Goal: Transaction & Acquisition: Download file/media

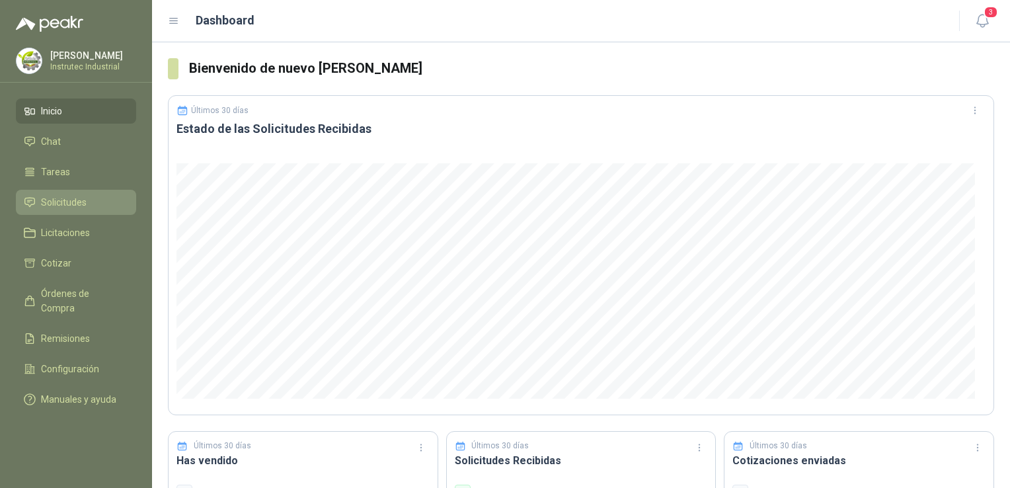
click at [83, 202] on span "Solicitudes" at bounding box center [64, 202] width 46 height 15
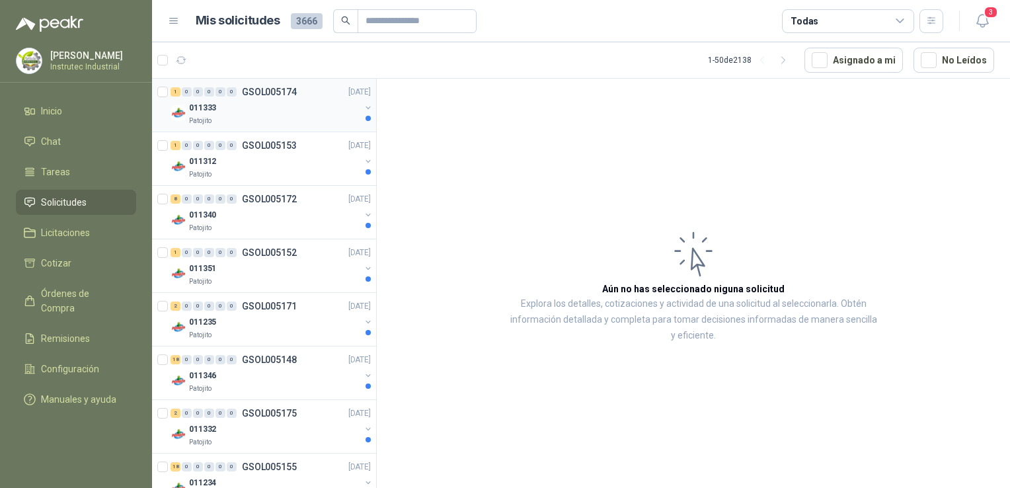
click at [291, 114] on div "011333" at bounding box center [274, 108] width 171 height 16
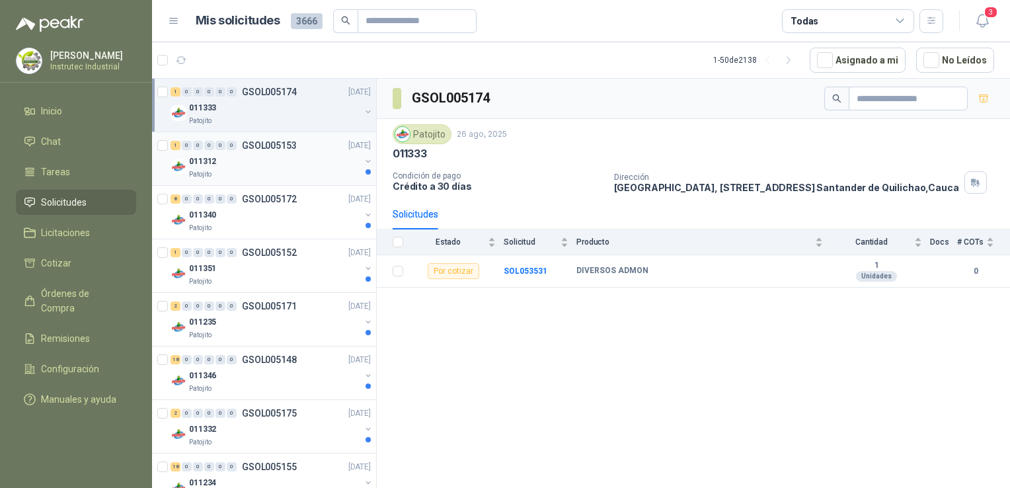
click at [295, 173] on div "Patojito" at bounding box center [274, 174] width 171 height 11
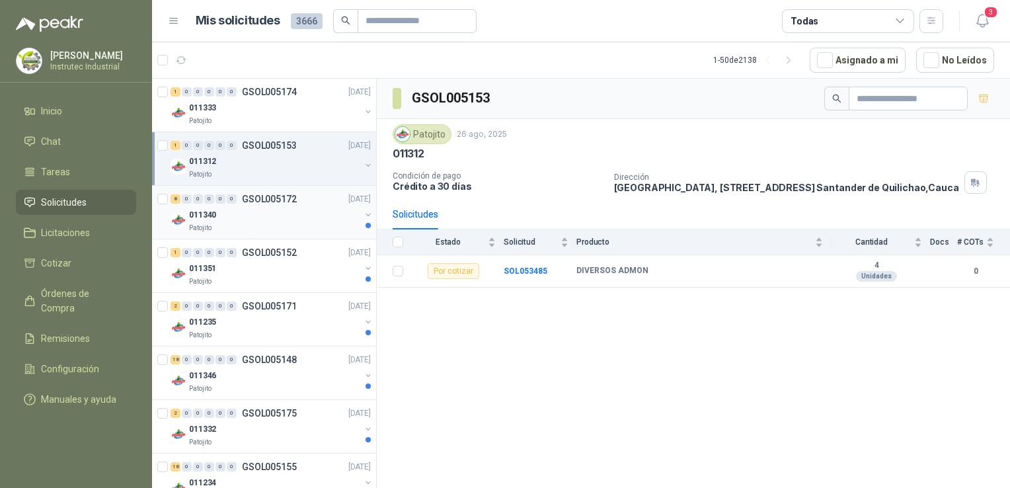
click at [288, 223] on div "Patojito" at bounding box center [274, 228] width 171 height 11
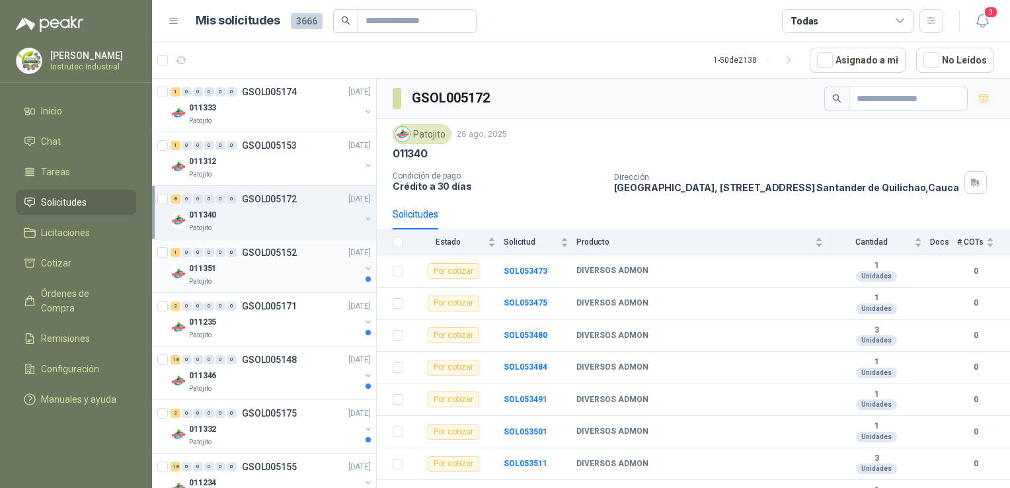
click at [283, 268] on div "011351" at bounding box center [274, 268] width 171 height 16
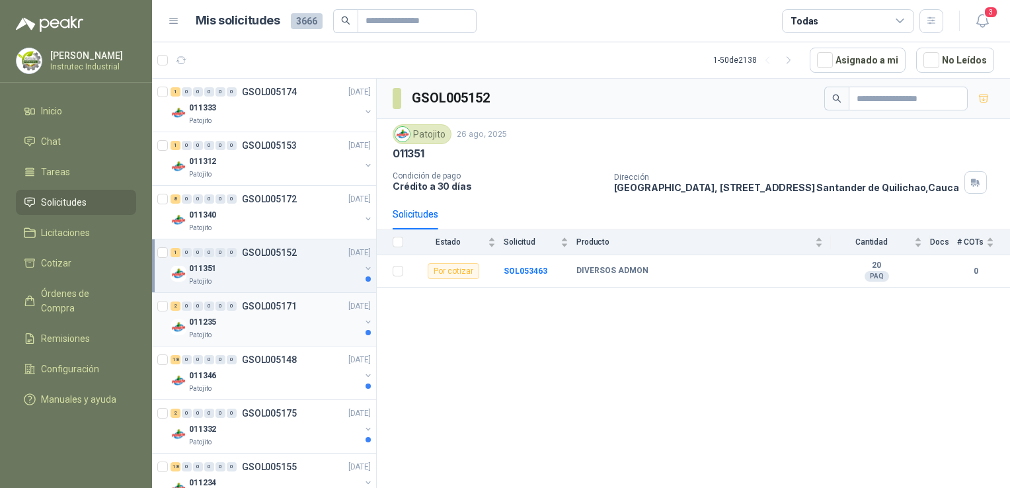
click at [269, 325] on div "011235" at bounding box center [274, 322] width 171 height 16
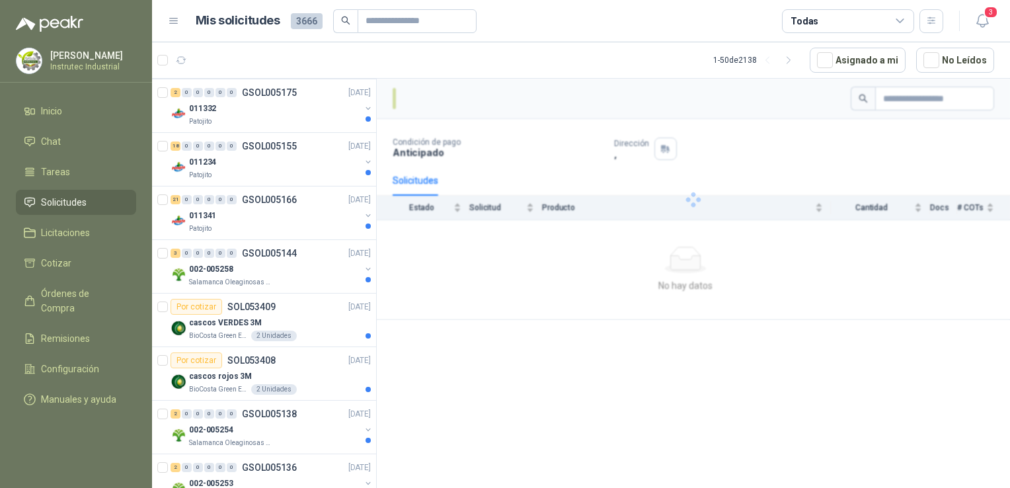
scroll to position [331, 0]
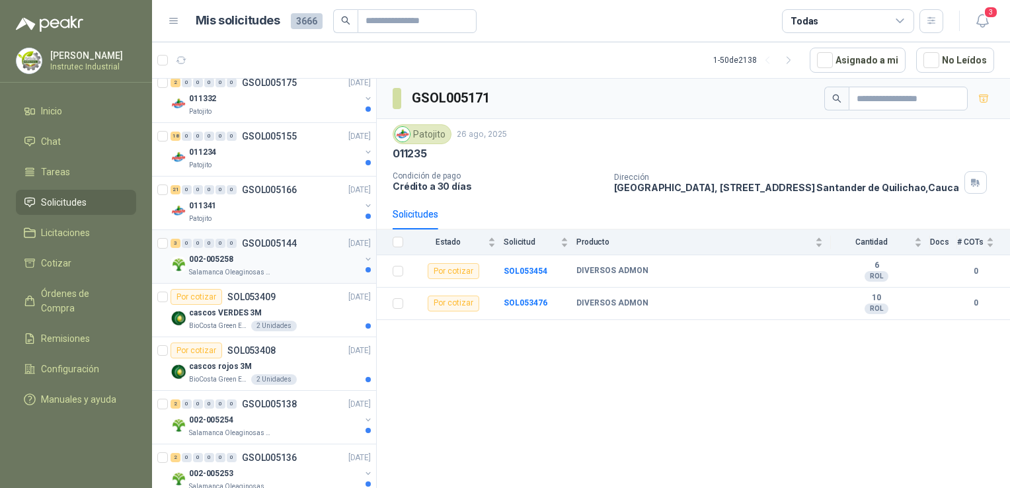
click at [287, 256] on div "002-005258" at bounding box center [274, 259] width 171 height 16
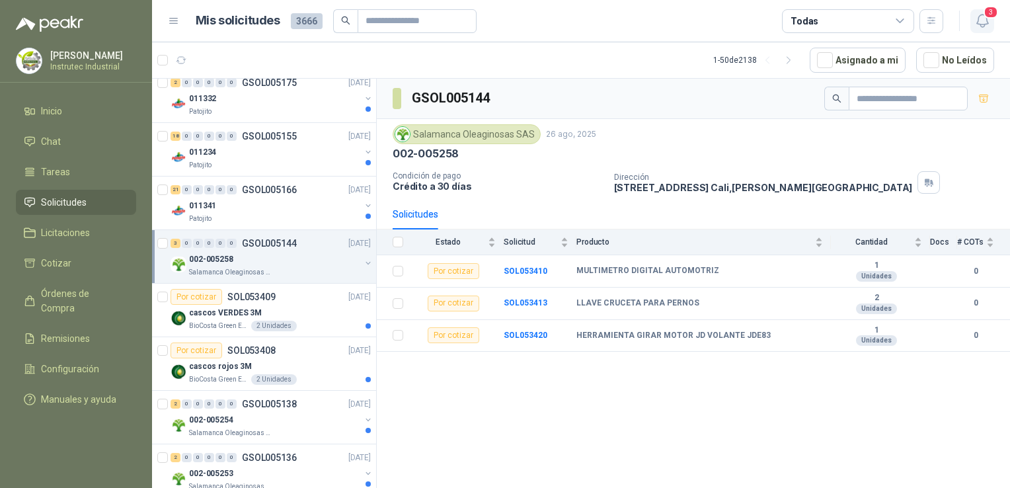
click at [982, 20] on icon "button" at bounding box center [982, 21] width 17 height 17
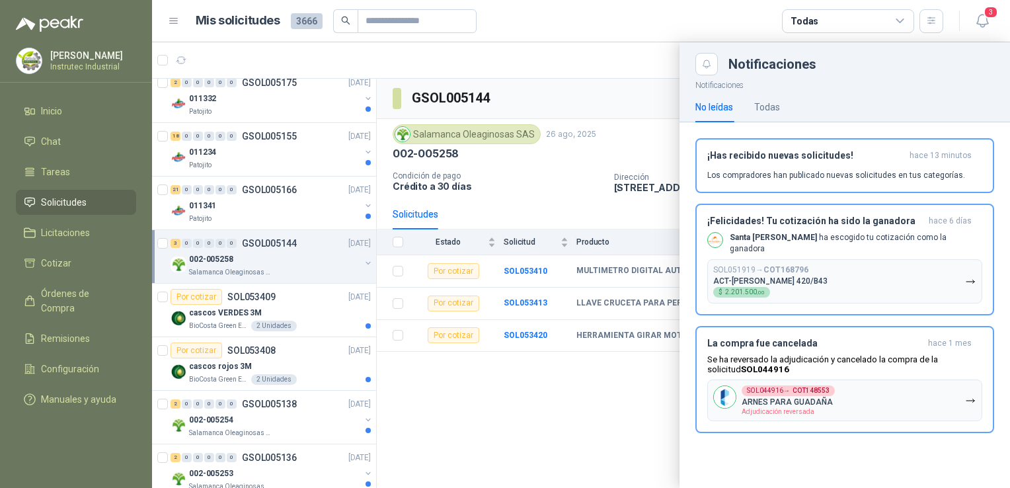
click at [619, 52] on div at bounding box center [581, 265] width 858 height 446
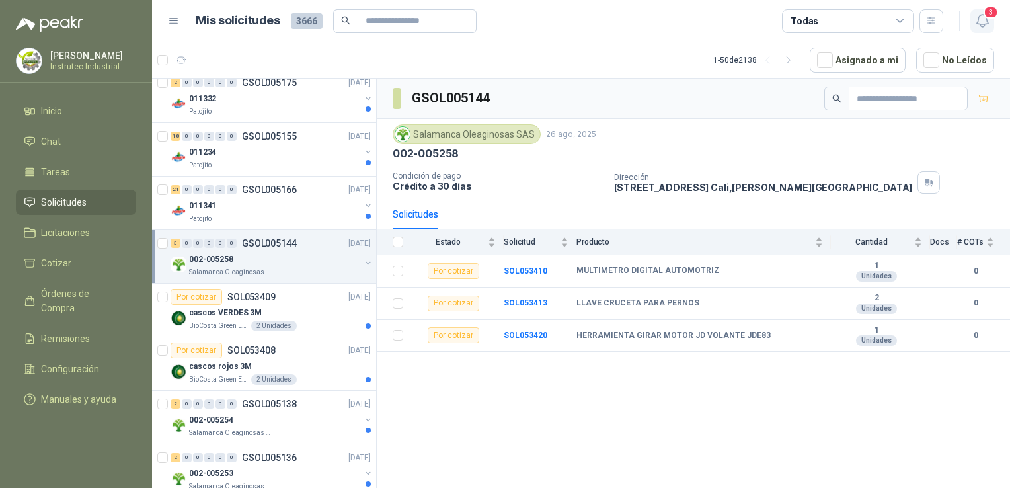
click at [984, 13] on span "3" at bounding box center [991, 12] width 15 height 13
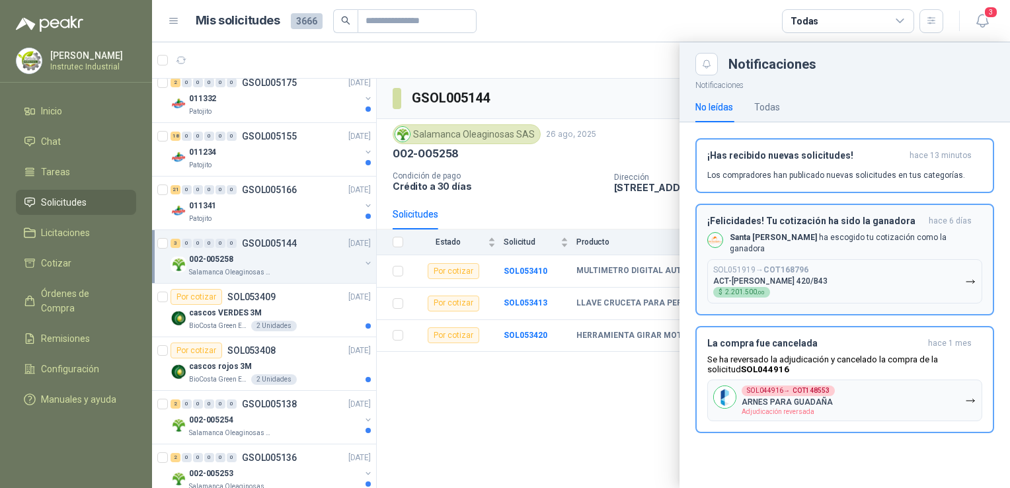
click at [838, 240] on p "Santa [PERSON_NAME] ha escogido tu cotización como la ganadora" at bounding box center [856, 243] width 253 height 22
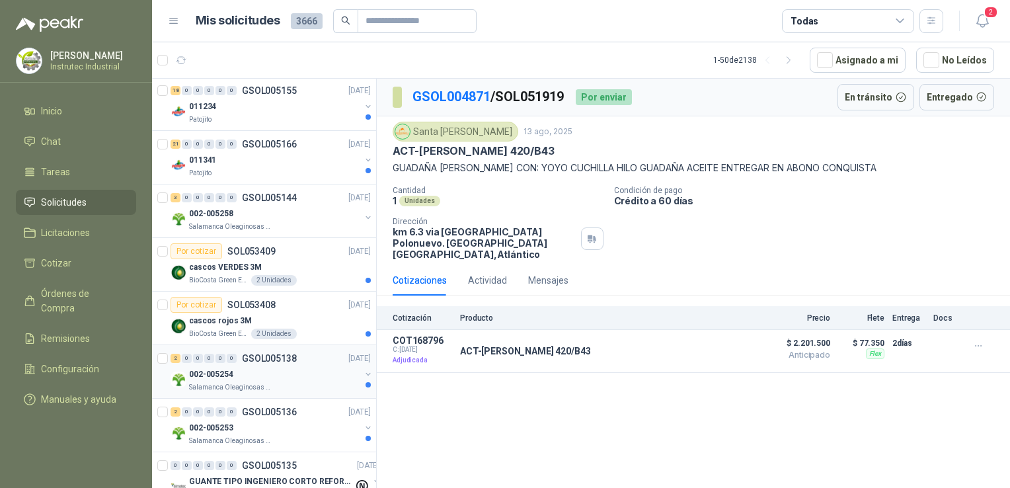
scroll to position [397, 0]
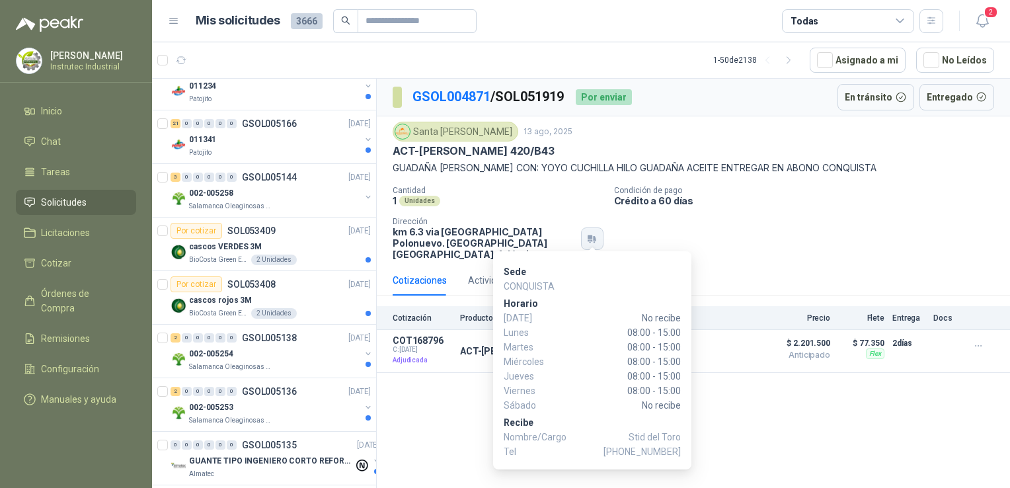
click at [591, 235] on icon "button" at bounding box center [590, 237] width 5 height 4
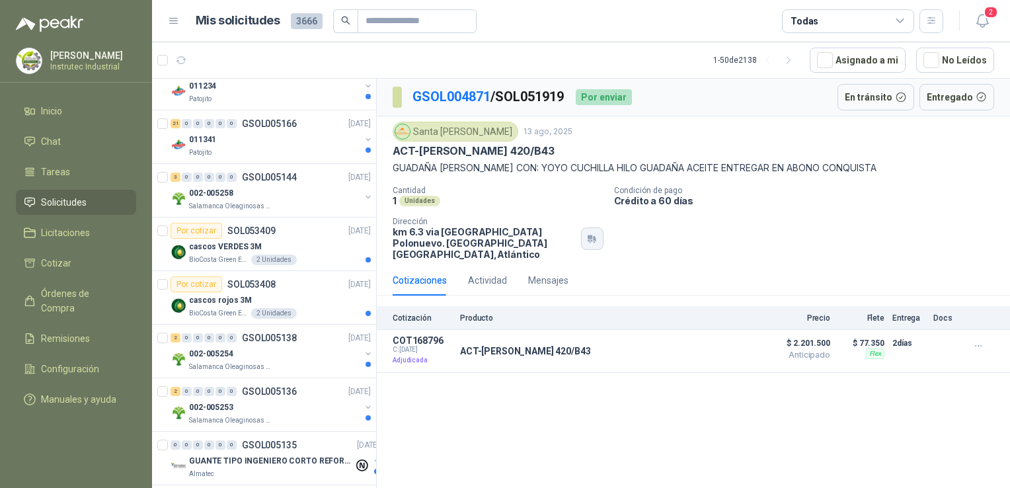
click at [585, 227] on button "button" at bounding box center [592, 238] width 22 height 22
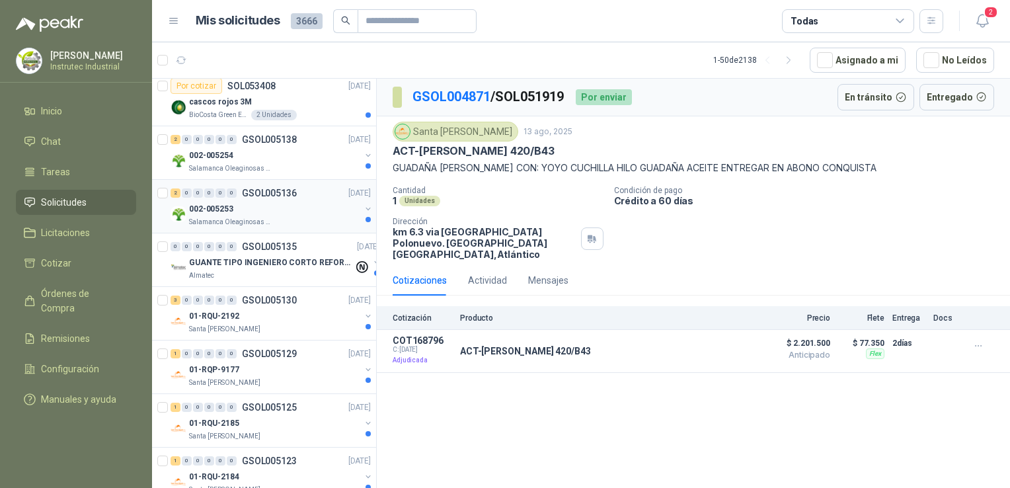
scroll to position [727, 0]
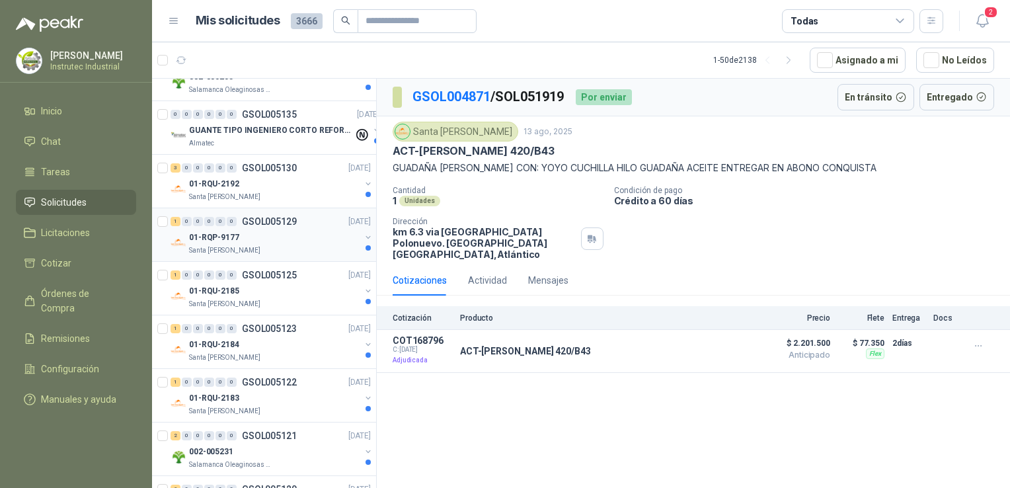
drag, startPoint x: 274, startPoint y: 233, endPoint x: 278, endPoint y: 220, distance: 13.6
click at [274, 233] on div "01-RQP-9177" at bounding box center [274, 237] width 171 height 16
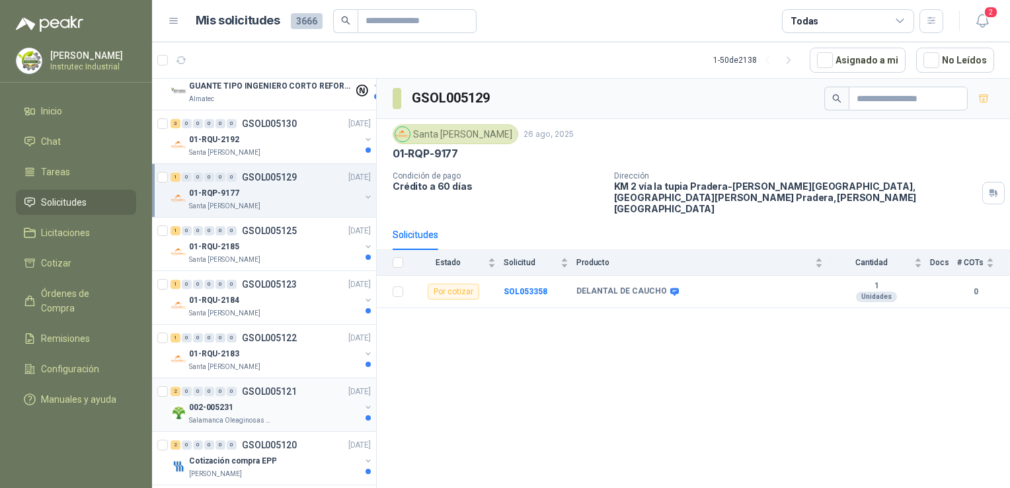
scroll to position [793, 0]
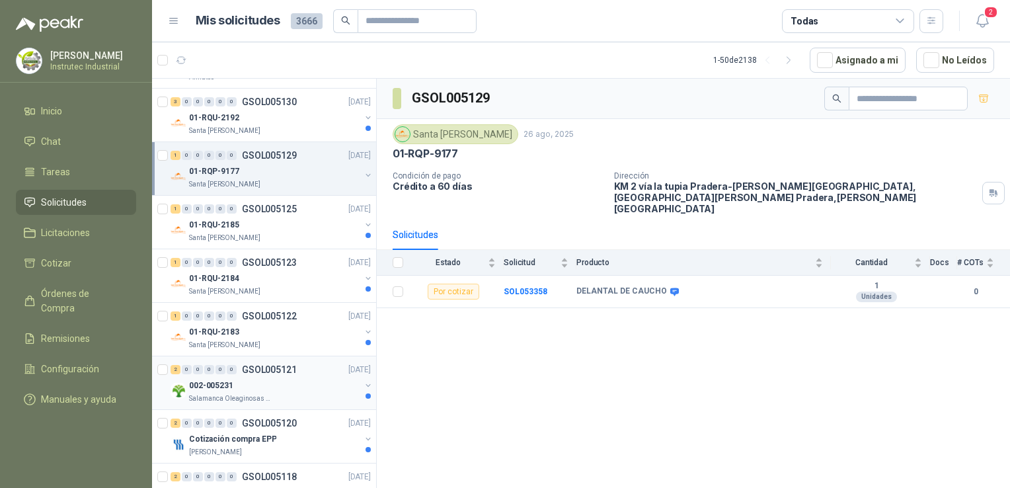
click at [283, 393] on div "Salamanca Oleaginosas SAS" at bounding box center [274, 398] width 171 height 11
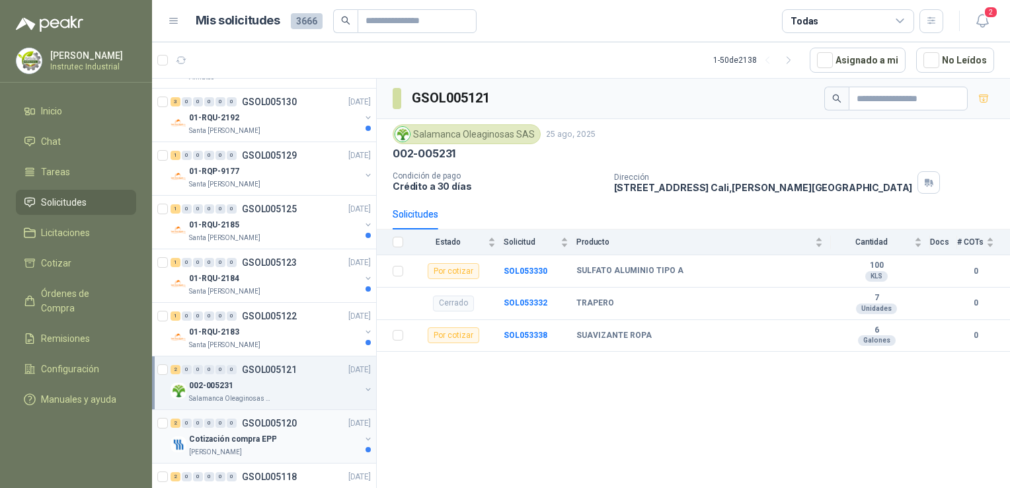
click at [272, 454] on div "2 0 0 0 0 0 GSOL005120 [DATE] Cotización compra EPP [PERSON_NAME]" at bounding box center [264, 437] width 224 height 54
click at [294, 437] on div "Cotización compra EPP" at bounding box center [274, 439] width 171 height 16
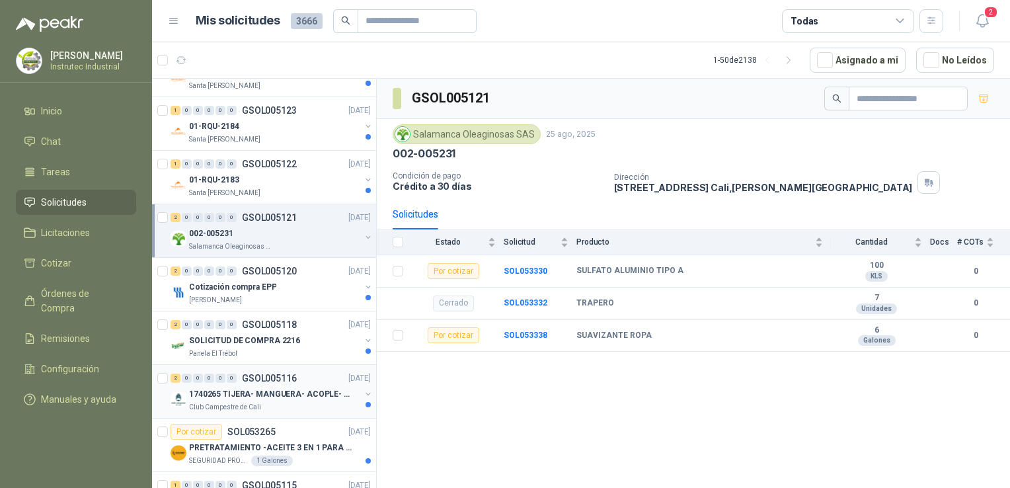
scroll to position [992, 0]
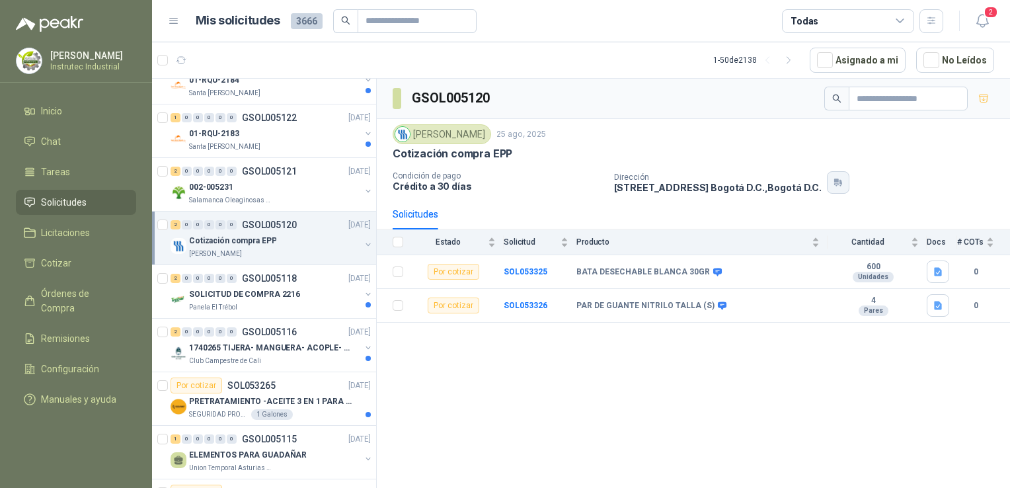
click at [849, 188] on button "button" at bounding box center [838, 182] width 22 height 22
click at [279, 346] on p "1740265 TIJERA- MANGUERA- ACOPLE- SURTIDORES" at bounding box center [271, 348] width 165 height 13
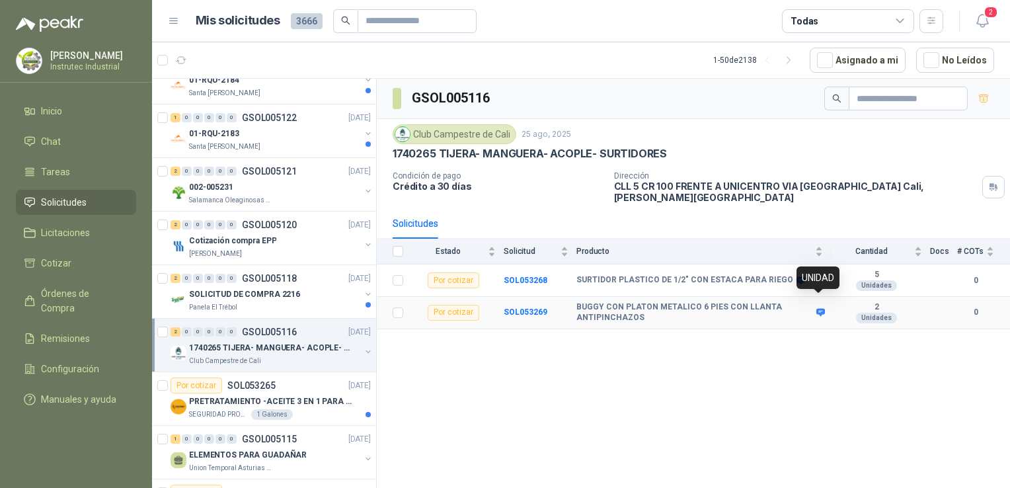
click at [821, 307] on icon at bounding box center [821, 312] width 10 height 10
click at [822, 309] on icon at bounding box center [820, 313] width 9 height 8
click at [287, 456] on p "ELEMENTOS PARA GUADAÑAR" at bounding box center [248, 455] width 118 height 13
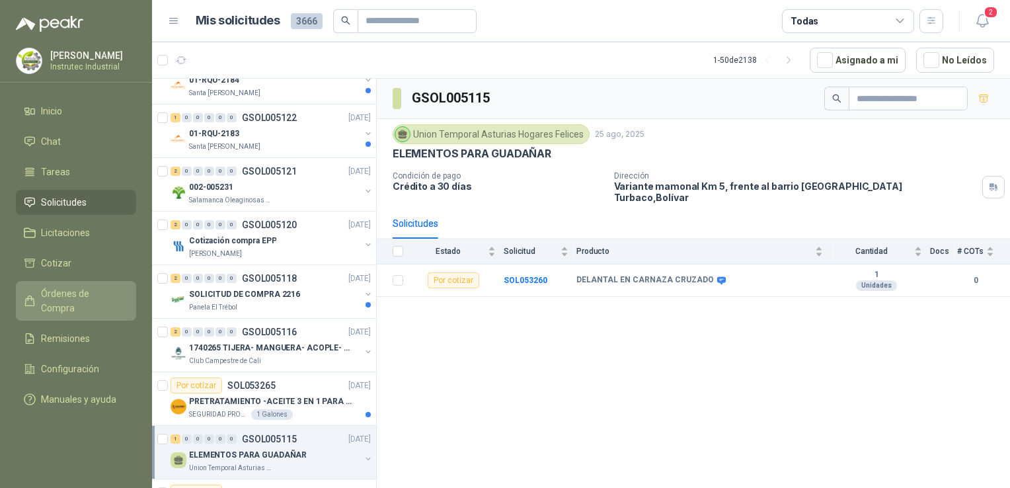
click at [71, 293] on span "Órdenes de Compra" at bounding box center [82, 300] width 83 height 29
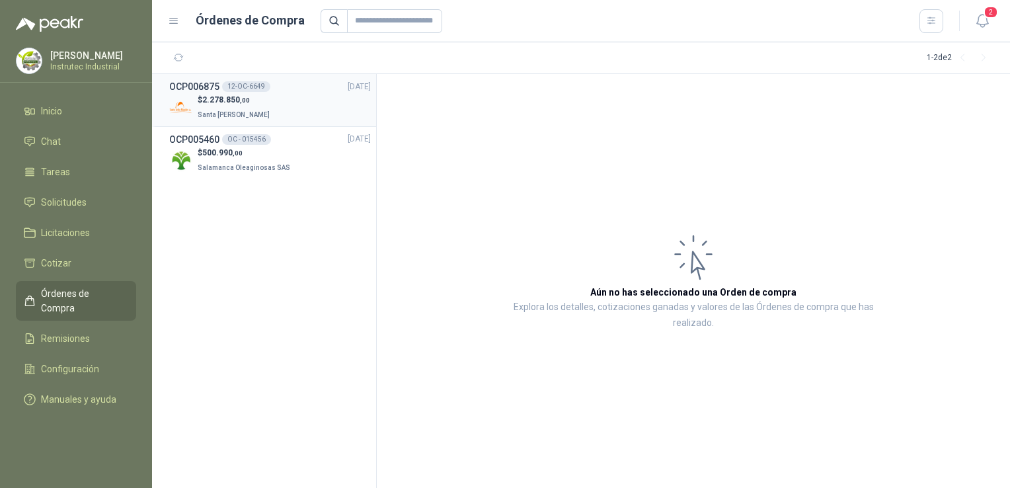
click at [293, 96] on div "$ 2.278.850 ,00 Santa [PERSON_NAME]" at bounding box center [270, 107] width 202 height 27
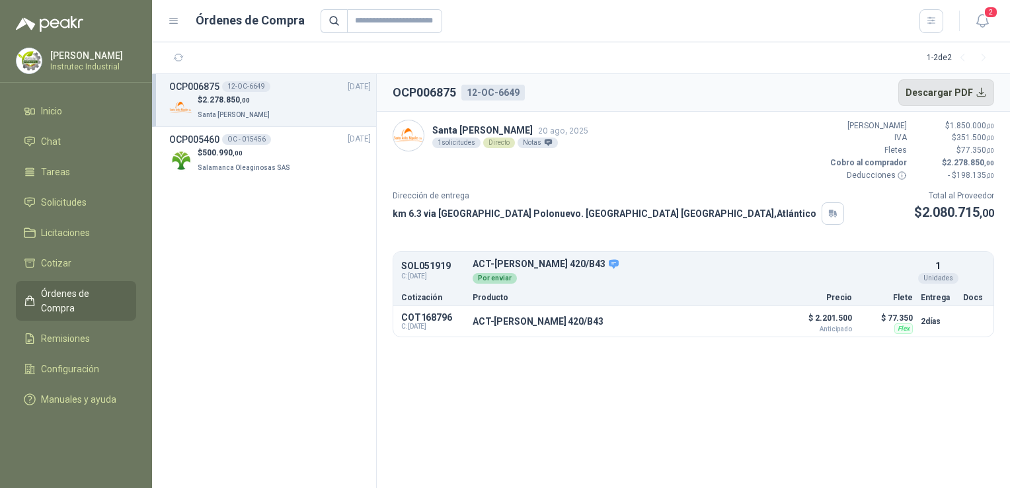
click at [941, 94] on button "Descargar PDF" at bounding box center [946, 92] width 97 height 26
